Goal: Task Accomplishment & Management: Manage account settings

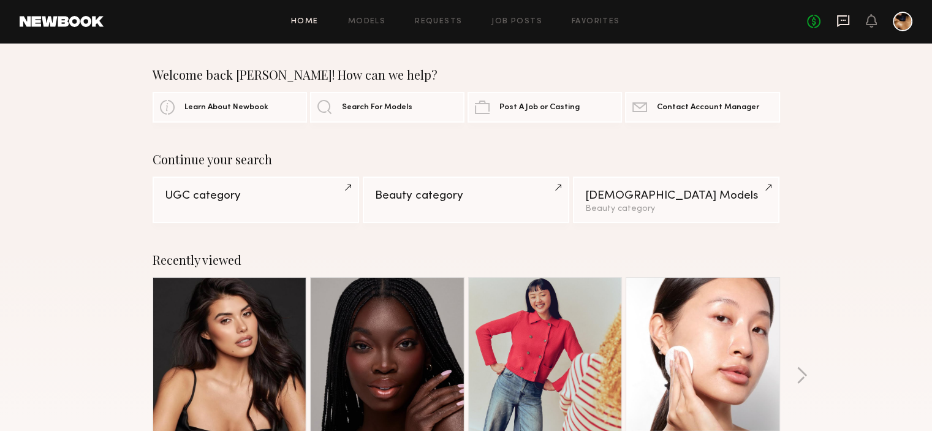
click at [840, 20] on icon at bounding box center [842, 20] width 5 height 1
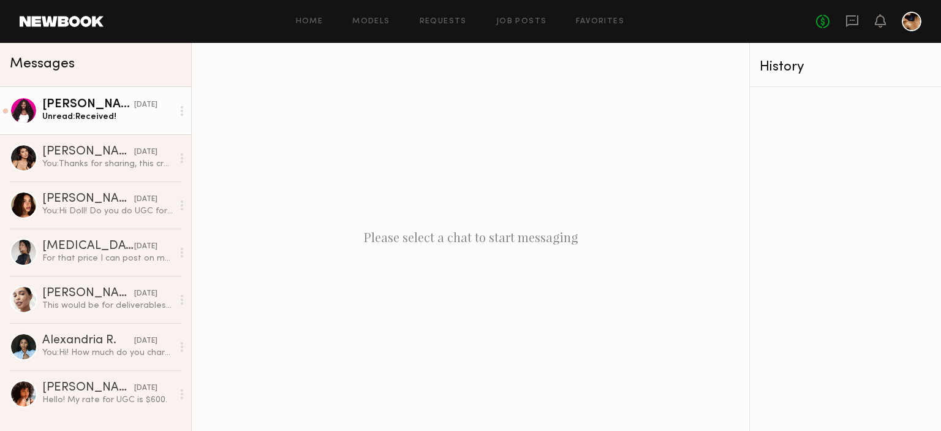
click at [135, 114] on div "Unread: Received!" at bounding box center [107, 117] width 130 height 12
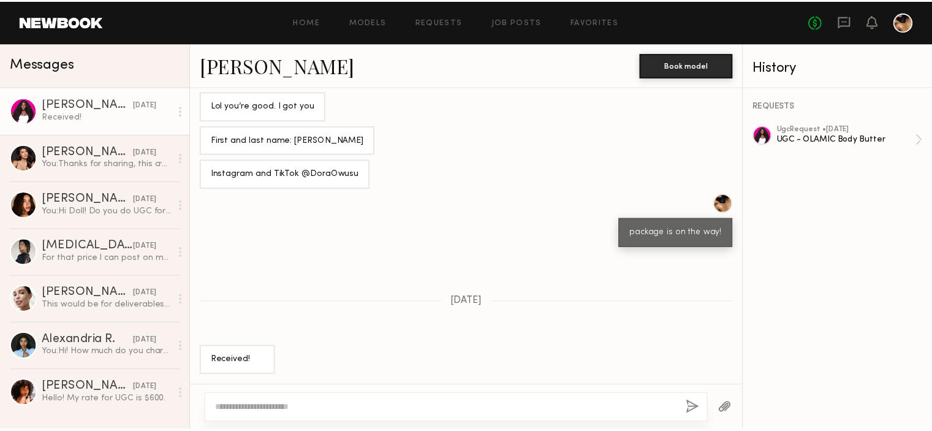
scroll to position [527, 0]
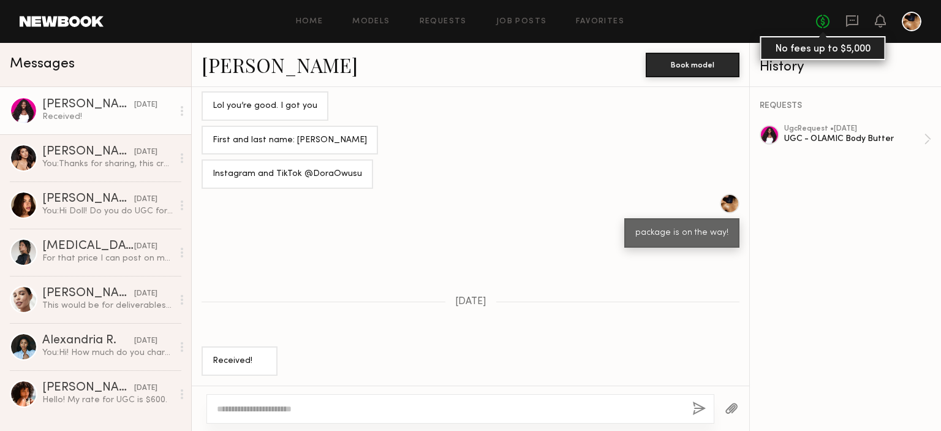
click at [816, 21] on link "No fees up to $5,000" at bounding box center [822, 21] width 13 height 13
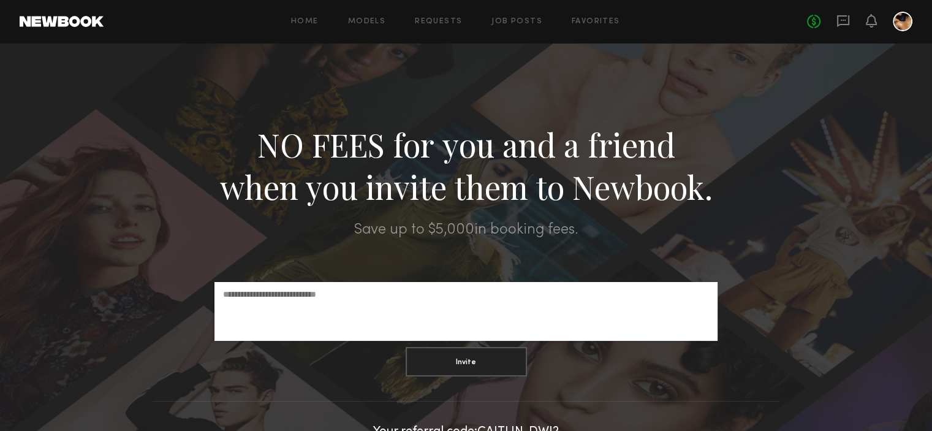
click at [901, 23] on div at bounding box center [902, 22] width 20 height 20
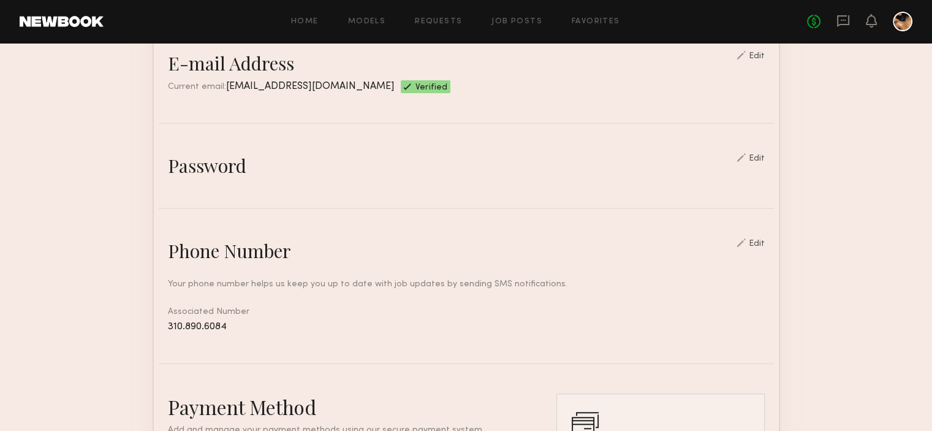
scroll to position [341, 0]
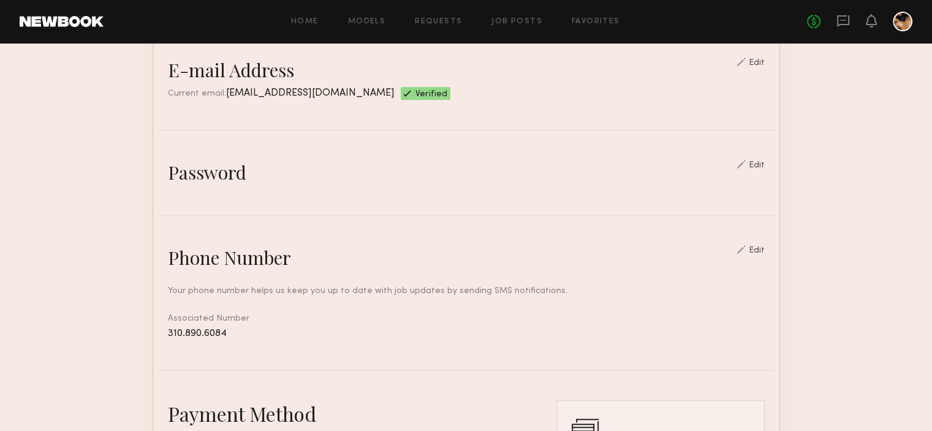
click at [762, 170] on div "Edit" at bounding box center [757, 165] width 16 height 9
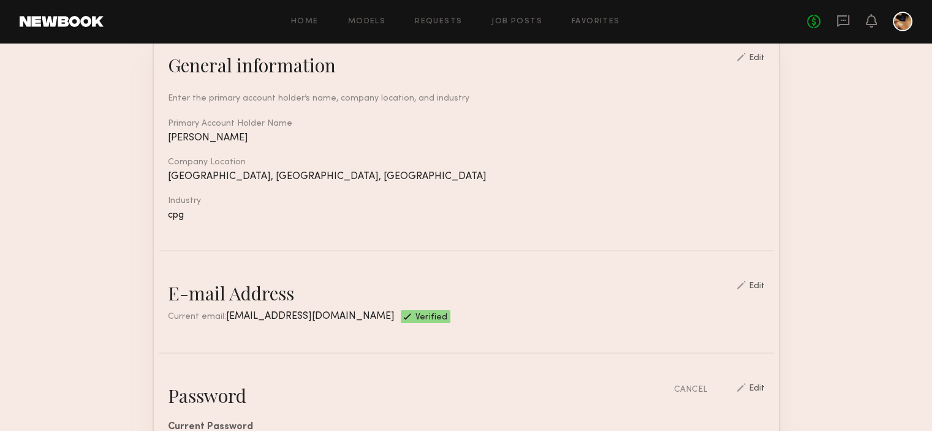
scroll to position [115, 0]
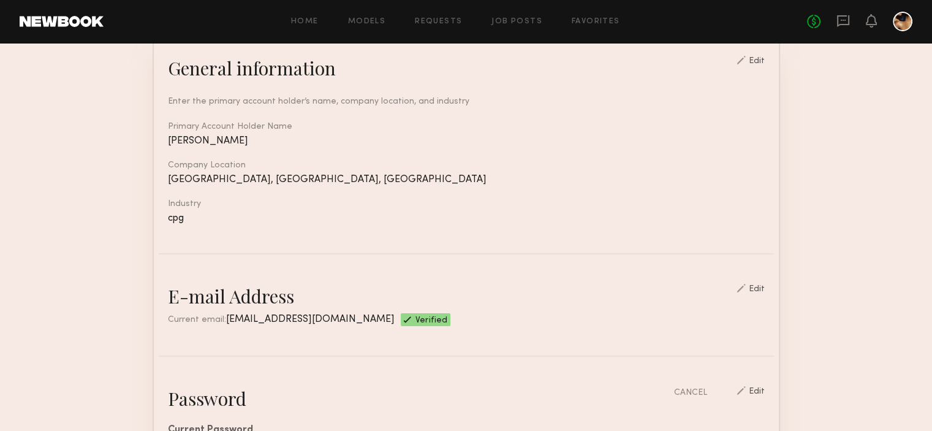
click at [911, 12] on link at bounding box center [902, 22] width 20 height 20
click at [908, 14] on div at bounding box center [902, 22] width 20 height 20
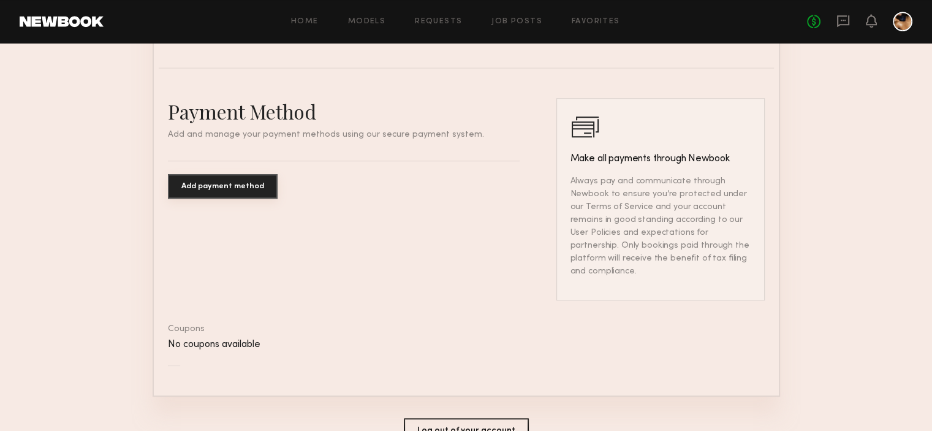
scroll to position [936, 0]
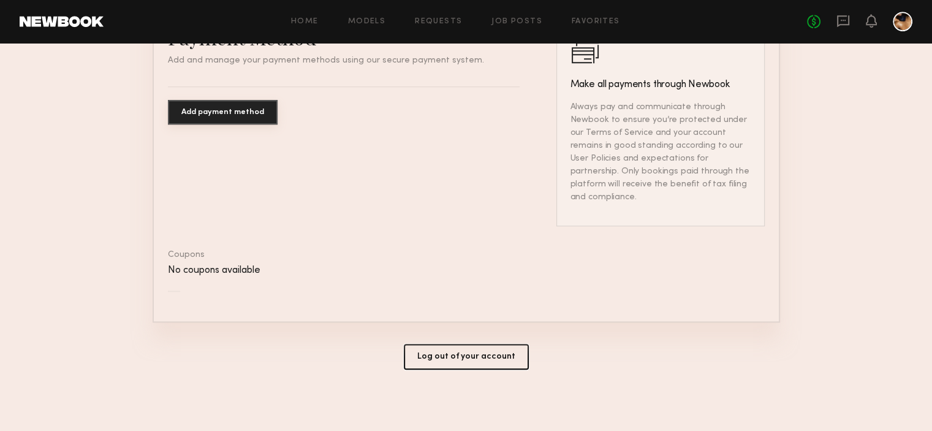
click at [470, 359] on button "Log out of your account" at bounding box center [466, 357] width 125 height 26
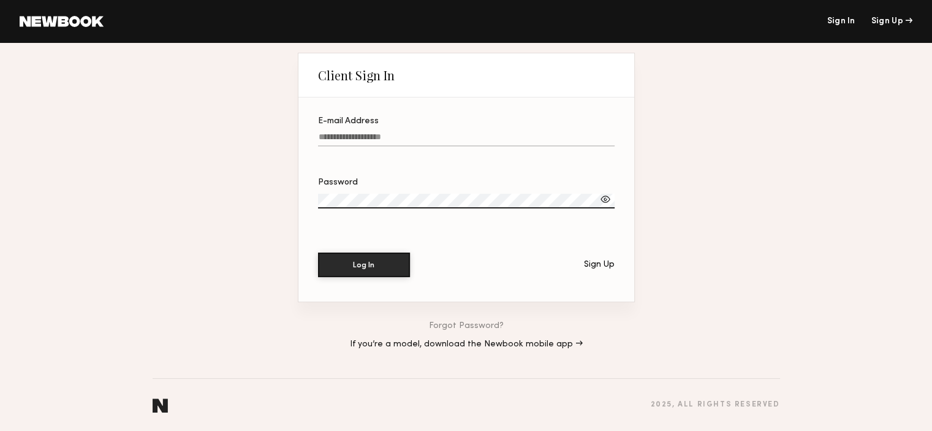
type input "**********"
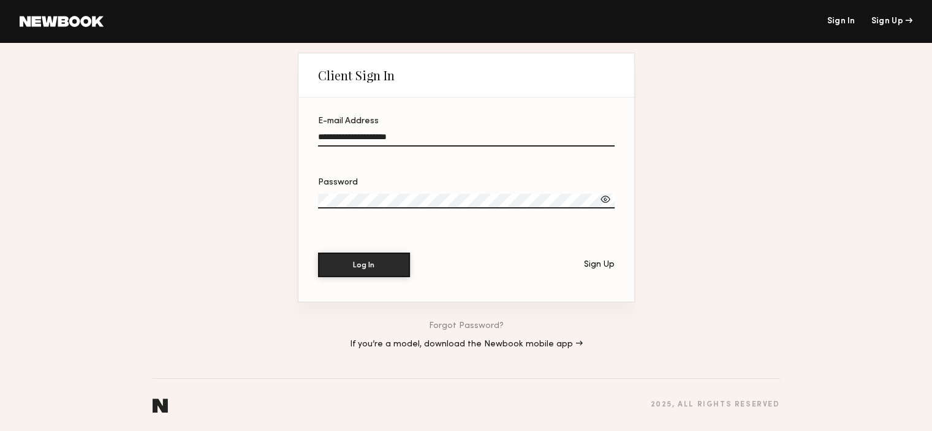
click at [605, 199] on div at bounding box center [605, 199] width 12 height 12
click at [381, 266] on button "Log In" at bounding box center [364, 264] width 92 height 25
